Goal: Navigation & Orientation: Find specific page/section

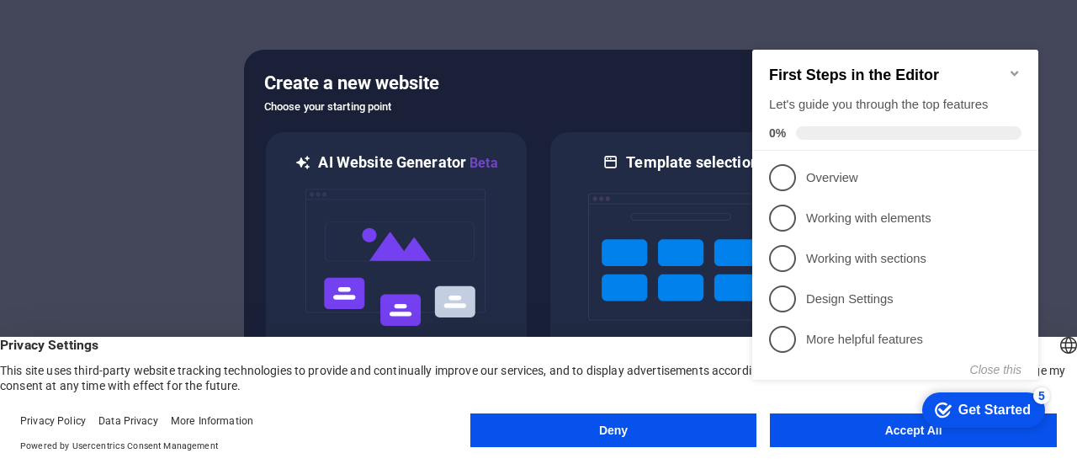
click div "checkmark Get Started 5 First Steps in the Editor Let's guide you through the t…"
click at [1009, 70] on icon "Minimize checklist" at bounding box center [1014, 72] width 13 height 13
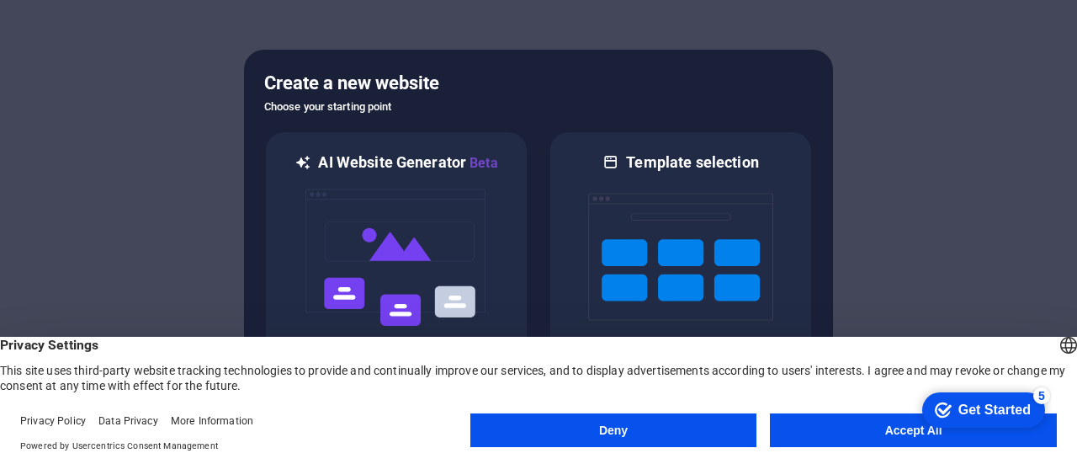
click at [850, 440] on button "Accept All" at bounding box center [913, 430] width 287 height 34
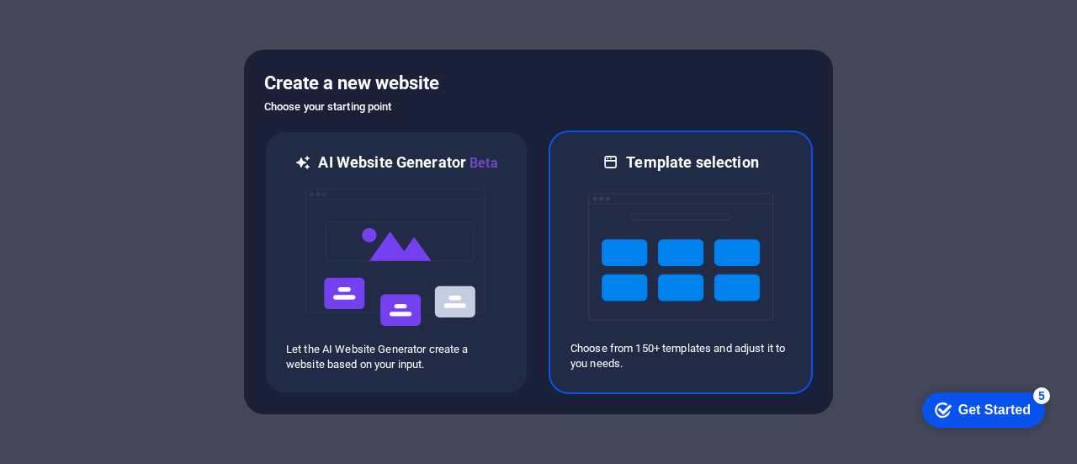
click at [601, 275] on img at bounding box center [680, 256] width 185 height 168
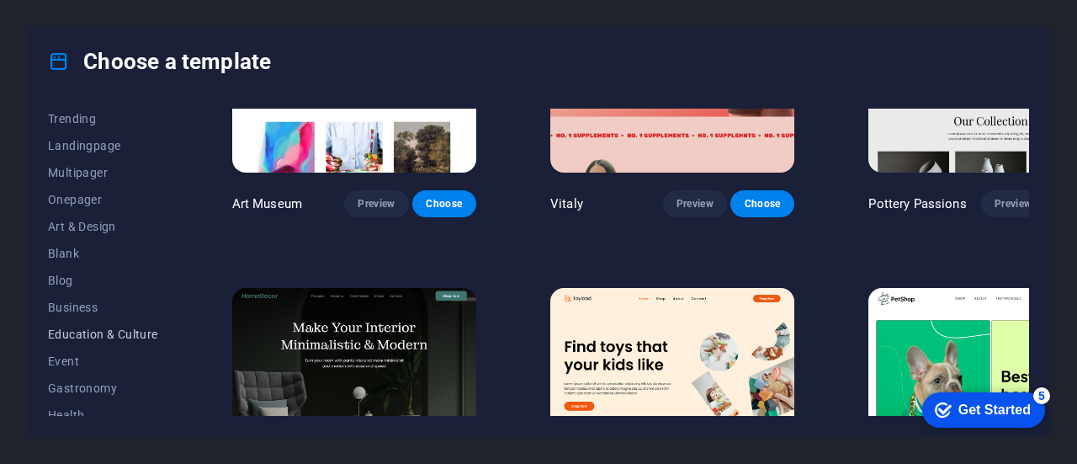
scroll to position [168, 0]
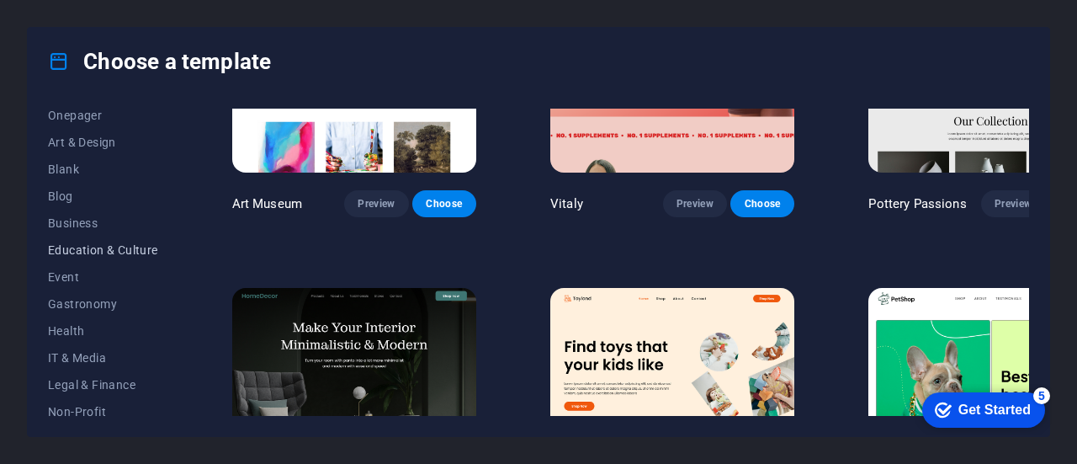
click at [86, 246] on span "Education & Culture" at bounding box center [103, 249] width 110 height 13
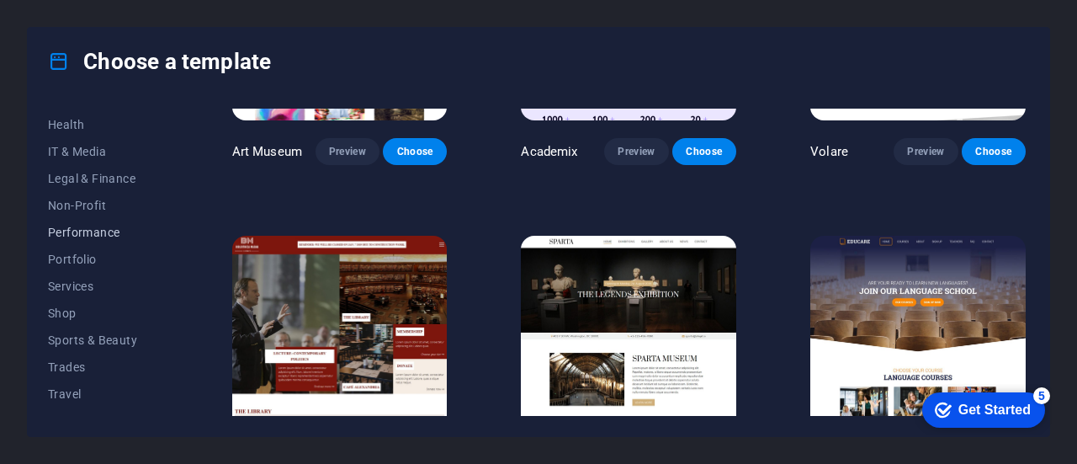
scroll to position [392, 0]
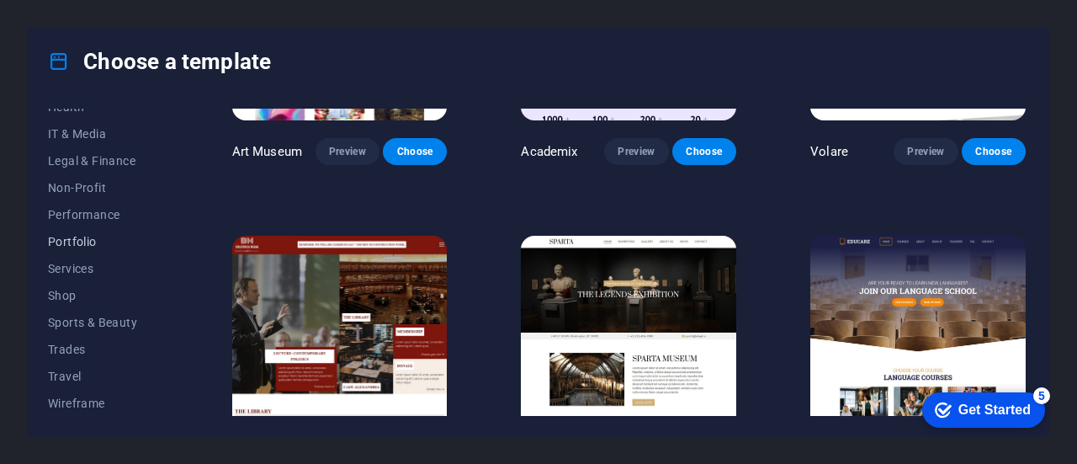
click at [81, 243] on span "Portfolio" at bounding box center [103, 241] width 110 height 13
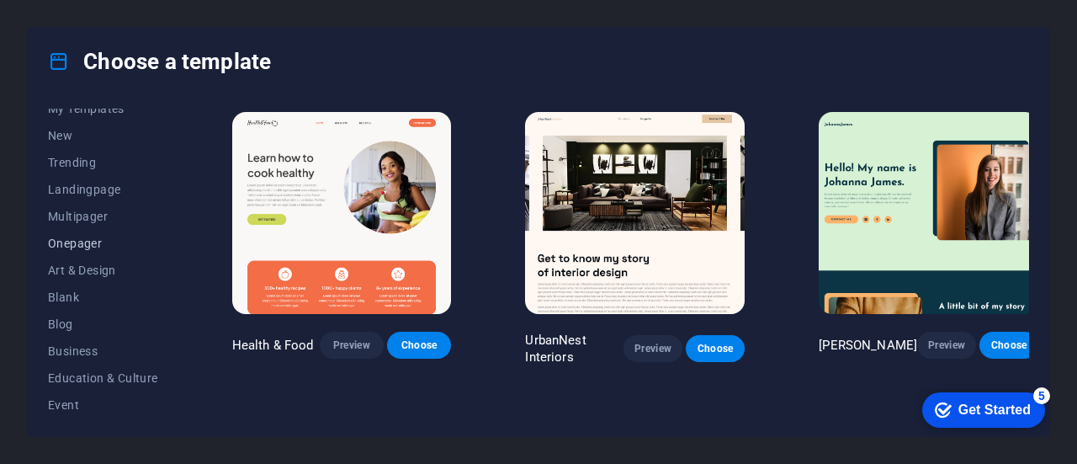
scroll to position [0, 0]
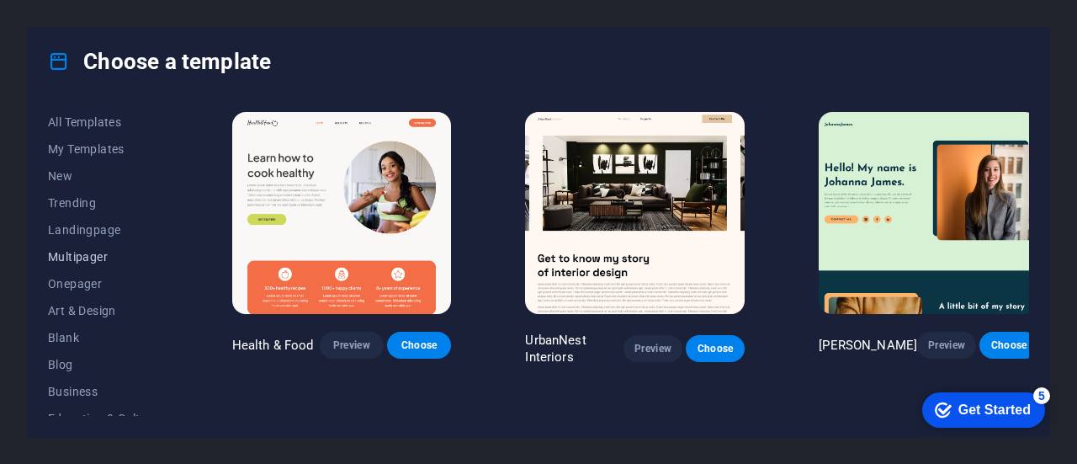
click at [82, 260] on span "Multipager" at bounding box center [103, 256] width 110 height 13
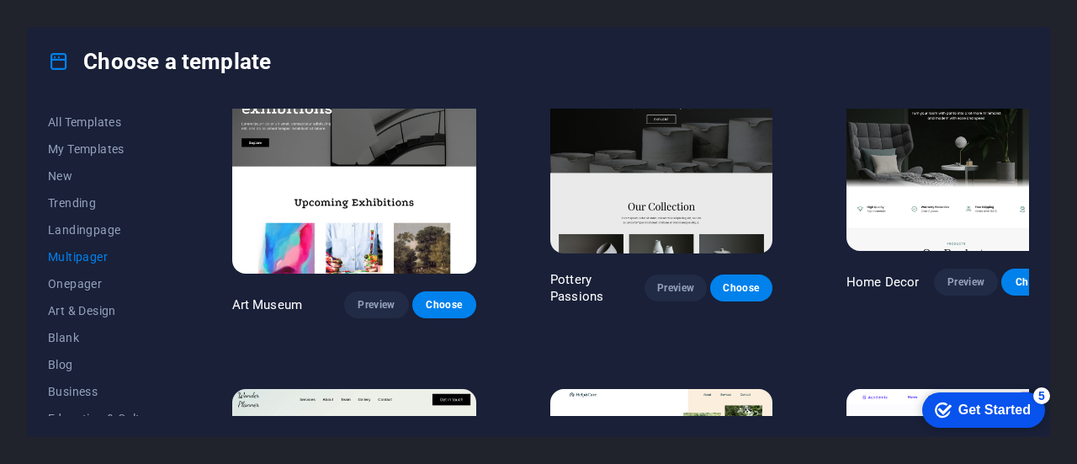
scroll to position [337, 0]
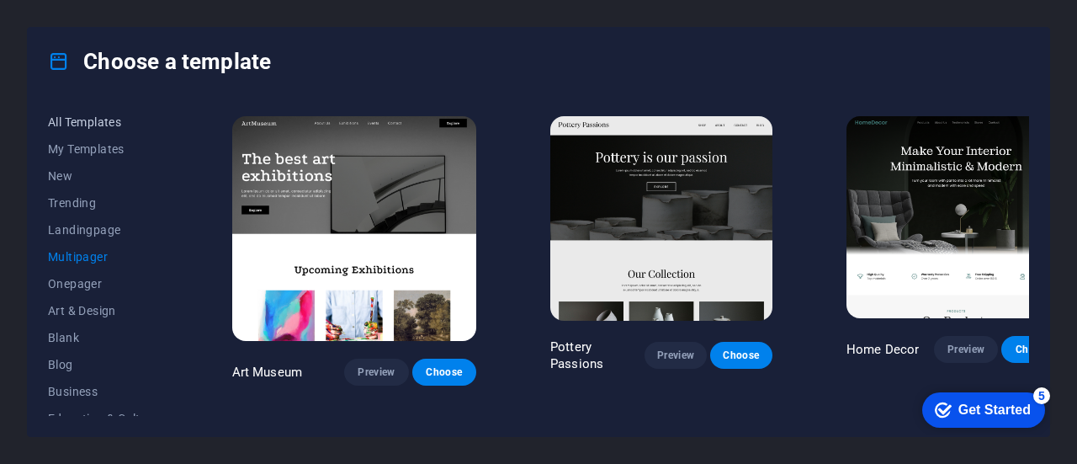
click at [83, 119] on span "All Templates" at bounding box center [103, 121] width 110 height 13
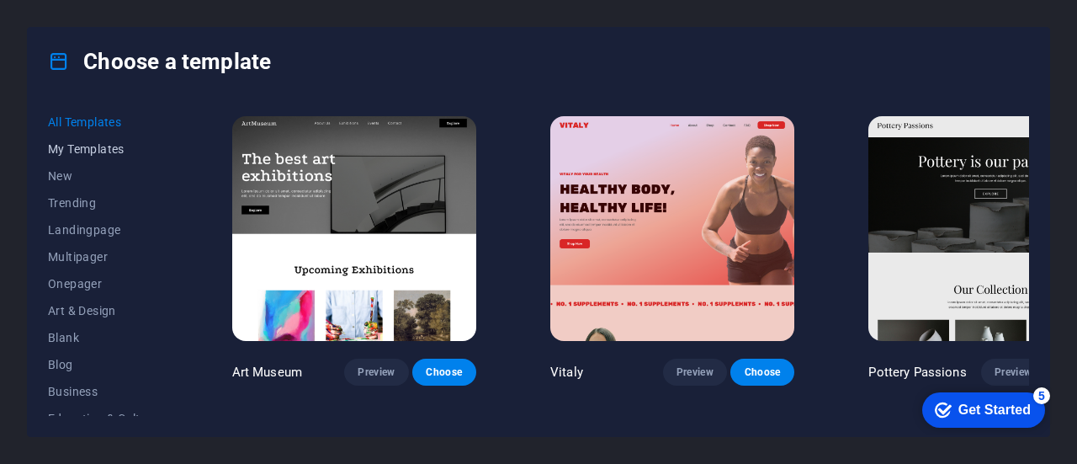
click at [98, 146] on span "My Templates" at bounding box center [103, 148] width 110 height 13
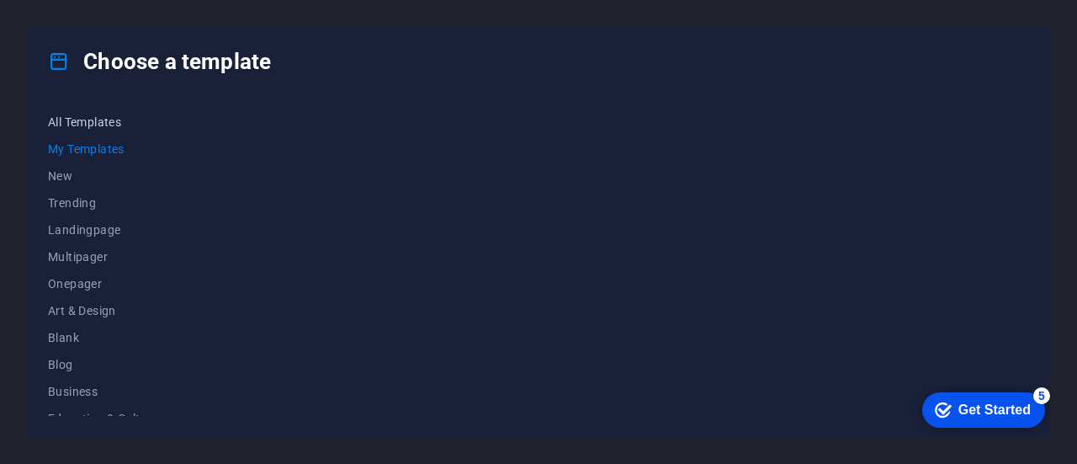
click at [99, 125] on span "All Templates" at bounding box center [103, 121] width 110 height 13
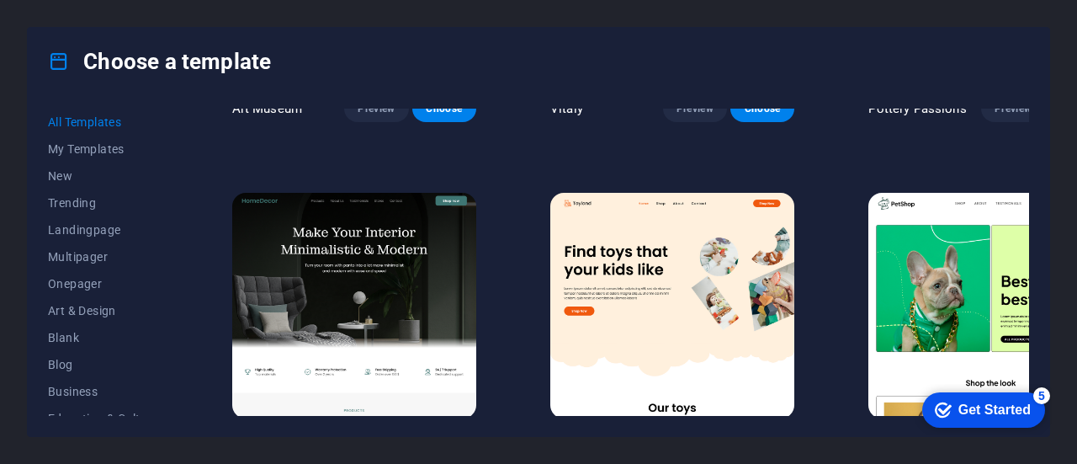
scroll to position [757, 0]
